Goal: Task Accomplishment & Management: Manage account settings

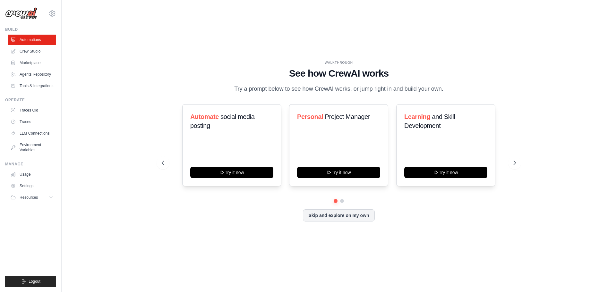
click at [39, 46] on ul "Automations Crew Studio Marketplace Agents Repository Tools & Integrations" at bounding box center [32, 63] width 48 height 57
click at [35, 52] on link "Crew Studio" at bounding box center [32, 51] width 48 height 10
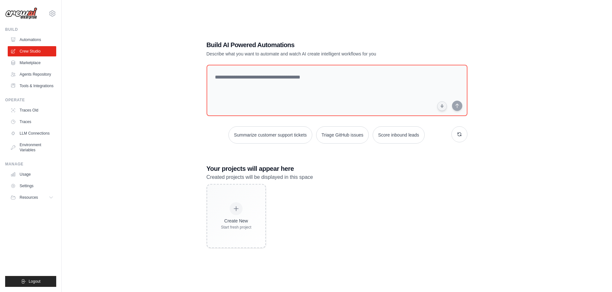
scroll to position [13, 0]
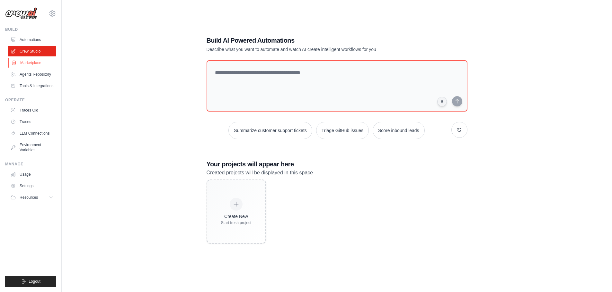
click at [33, 65] on link "Marketplace" at bounding box center [32, 63] width 48 height 10
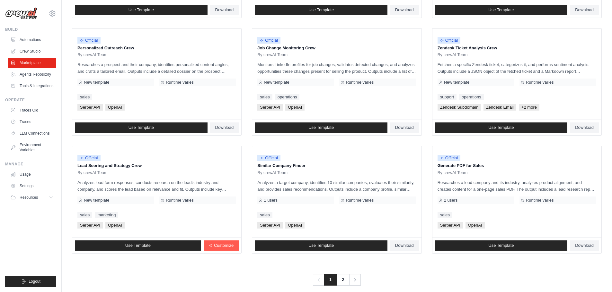
scroll to position [302, 0]
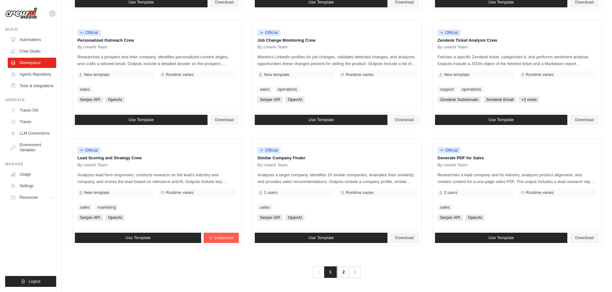
click at [344, 274] on link "2" at bounding box center [343, 273] width 13 height 12
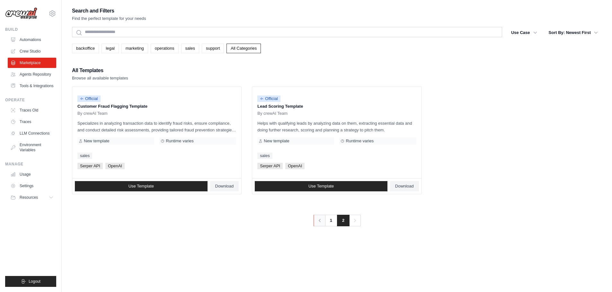
click at [320, 221] on icon "Pagination" at bounding box center [319, 221] width 6 height 6
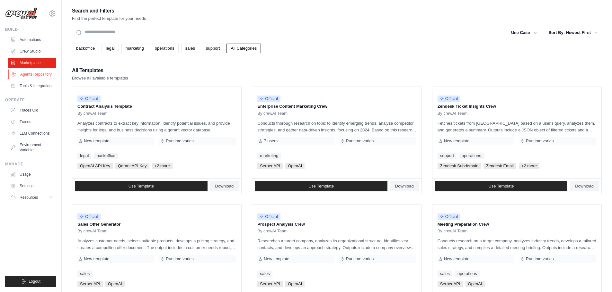
click at [40, 71] on link "Agents Repository" at bounding box center [32, 74] width 48 height 10
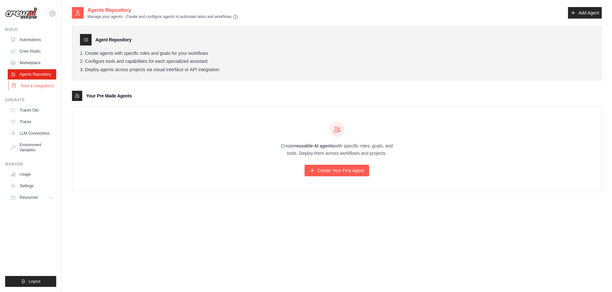
click at [37, 83] on link "Tools & Integrations" at bounding box center [32, 86] width 48 height 10
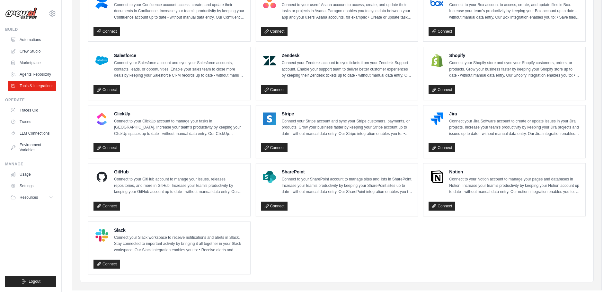
scroll to position [286, 0]
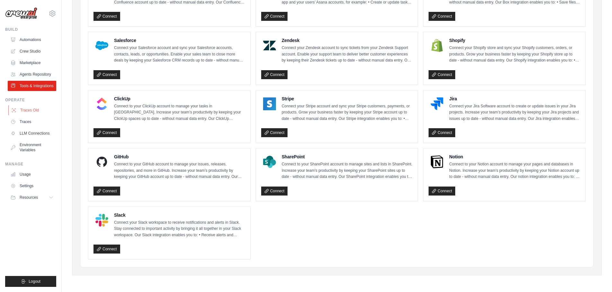
click at [35, 108] on link "Traces Old" at bounding box center [32, 110] width 48 height 10
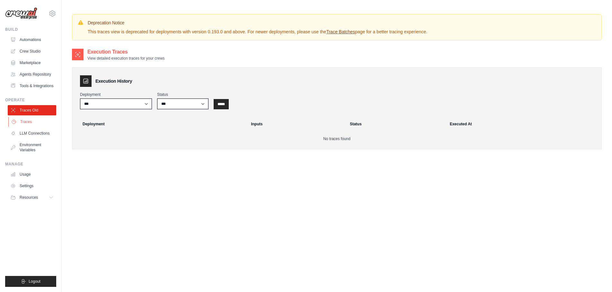
click at [24, 122] on link "Traces" at bounding box center [32, 122] width 48 height 10
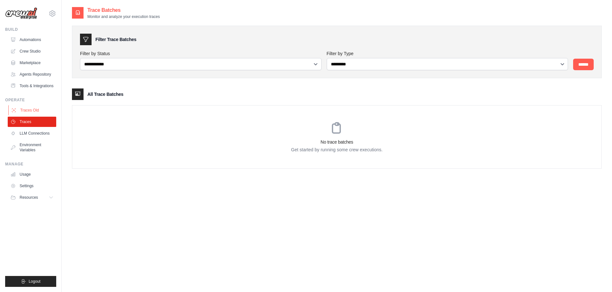
click at [33, 112] on link "Traces Old" at bounding box center [32, 110] width 48 height 10
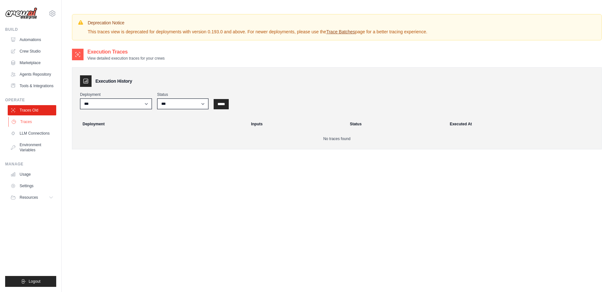
click at [32, 122] on link "Traces" at bounding box center [32, 122] width 48 height 10
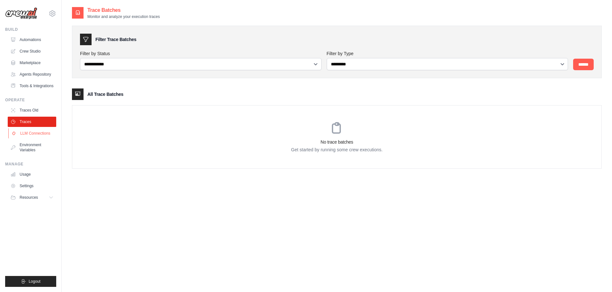
click at [33, 133] on link "LLM Connections" at bounding box center [32, 133] width 48 height 10
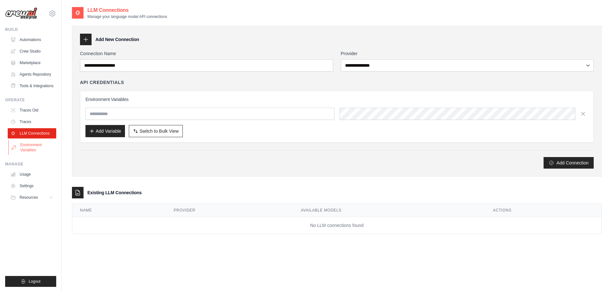
click at [35, 144] on link "Environment Variables" at bounding box center [32, 147] width 48 height 15
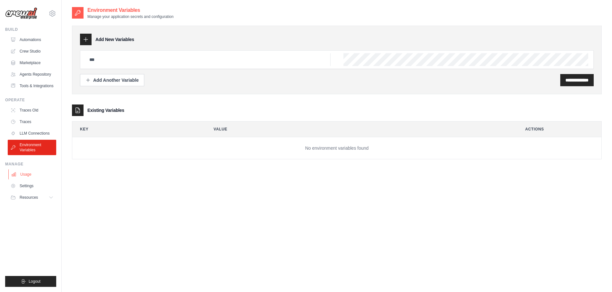
click at [26, 172] on link "Usage" at bounding box center [32, 175] width 48 height 10
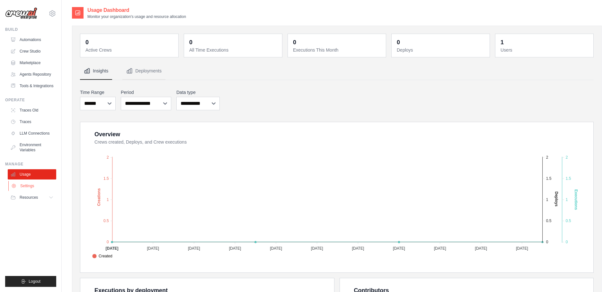
click at [27, 188] on link "Settings" at bounding box center [32, 186] width 48 height 10
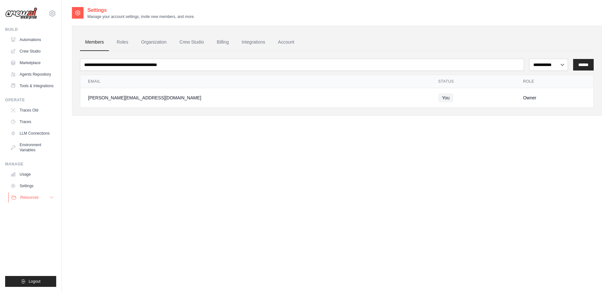
click at [37, 198] on span "Resources" at bounding box center [29, 197] width 18 height 5
click at [30, 220] on span "GitHub" at bounding box center [29, 218] width 12 height 5
click at [51, 14] on icon at bounding box center [52, 14] width 8 height 8
click at [72, 40] on span "Settings" at bounding box center [79, 40] width 51 height 6
click at [51, 11] on icon at bounding box center [52, 14] width 8 height 8
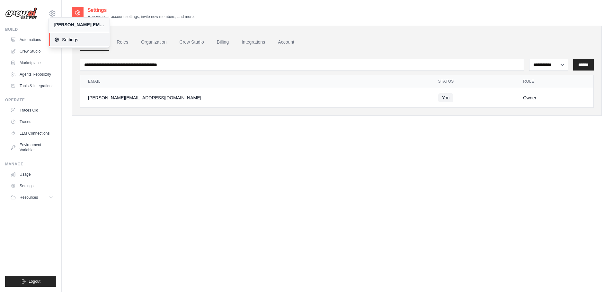
click at [56, 40] on icon at bounding box center [56, 39] width 5 height 5
click at [25, 188] on link "Settings" at bounding box center [32, 186] width 48 height 10
click at [118, 41] on link "Roles" at bounding box center [122, 42] width 22 height 17
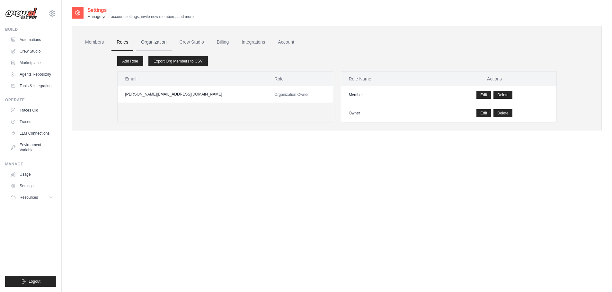
click at [162, 39] on link "Organization" at bounding box center [154, 42] width 36 height 17
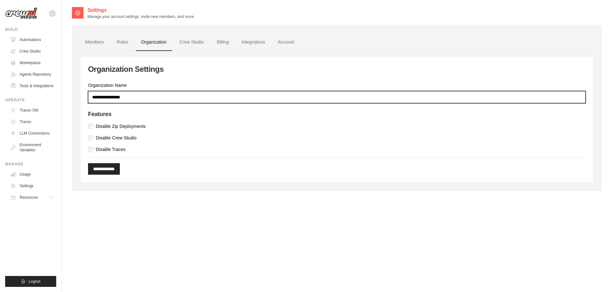
click at [154, 100] on input "Organization Name" at bounding box center [336, 97] width 497 height 12
type input "*******"
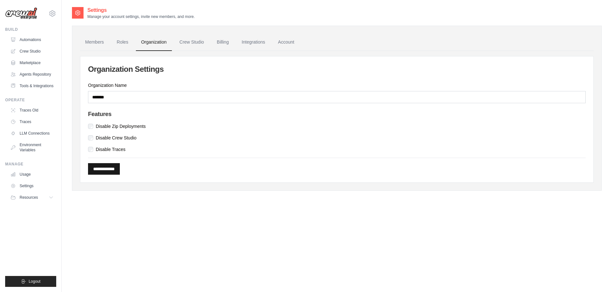
click at [109, 167] on input "**********" at bounding box center [104, 169] width 32 height 12
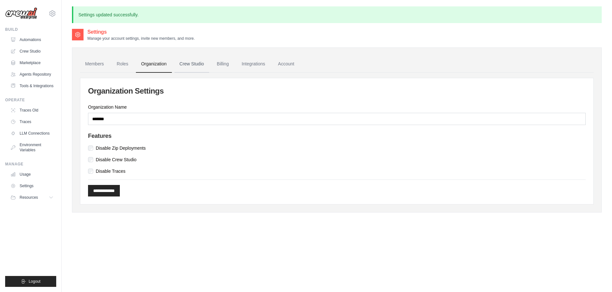
click at [195, 62] on link "Crew Studio" at bounding box center [191, 64] width 35 height 17
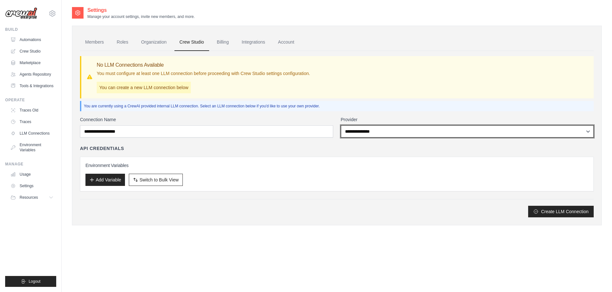
click at [587, 130] on select "**********" at bounding box center [467, 132] width 253 height 12
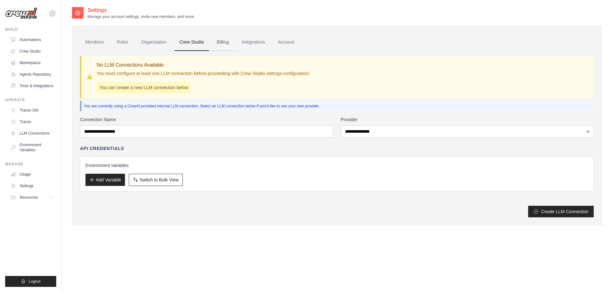
click at [225, 44] on link "Billing" at bounding box center [223, 42] width 22 height 17
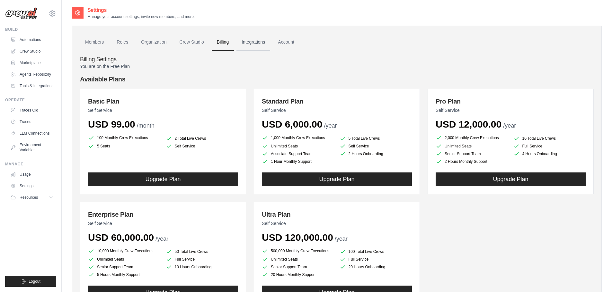
click at [252, 43] on link "Integrations" at bounding box center [253, 42] width 34 height 17
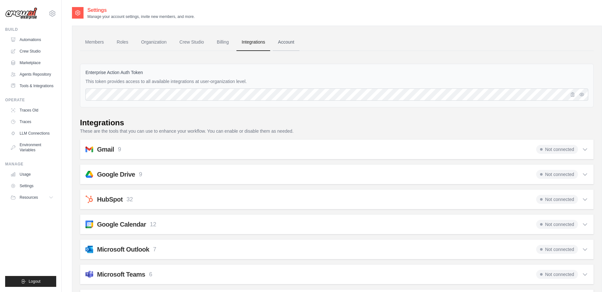
click at [288, 43] on link "Account" at bounding box center [286, 42] width 27 height 17
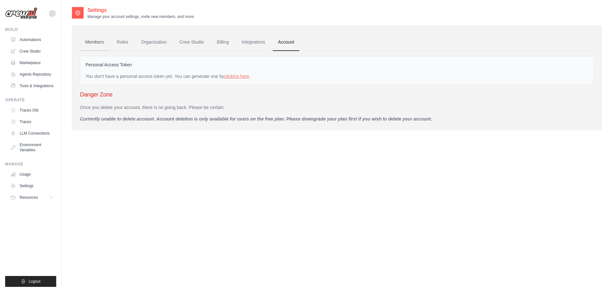
click at [87, 42] on link "Members" at bounding box center [94, 42] width 29 height 17
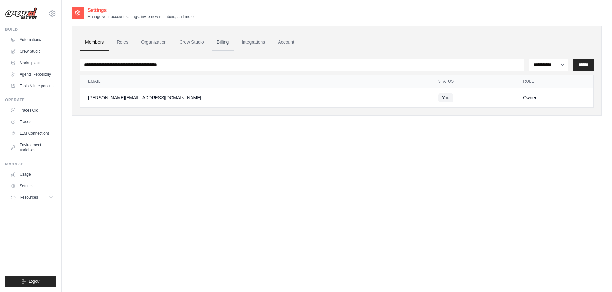
click at [228, 42] on link "Billing" at bounding box center [223, 42] width 22 height 17
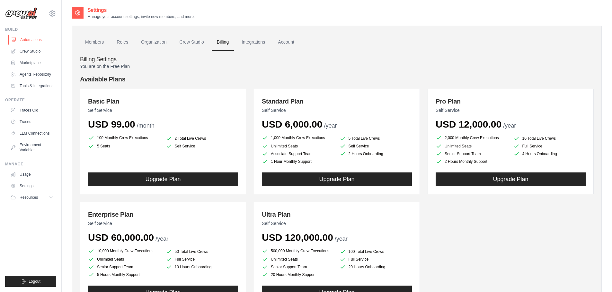
click at [28, 38] on link "Automations" at bounding box center [32, 40] width 48 height 10
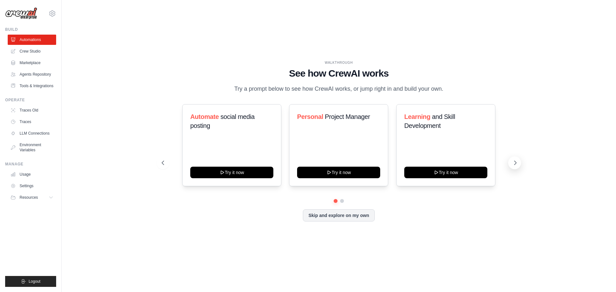
click at [515, 165] on icon at bounding box center [516, 163] width 2 height 4
click at [516, 165] on icon at bounding box center [515, 163] width 6 height 6
click at [159, 163] on icon at bounding box center [162, 163] width 6 height 6
click at [36, 282] on span "Logout" at bounding box center [35, 281] width 12 height 5
click at [29, 281] on span "Logout" at bounding box center [35, 281] width 12 height 5
